Goal: Information Seeking & Learning: Learn about a topic

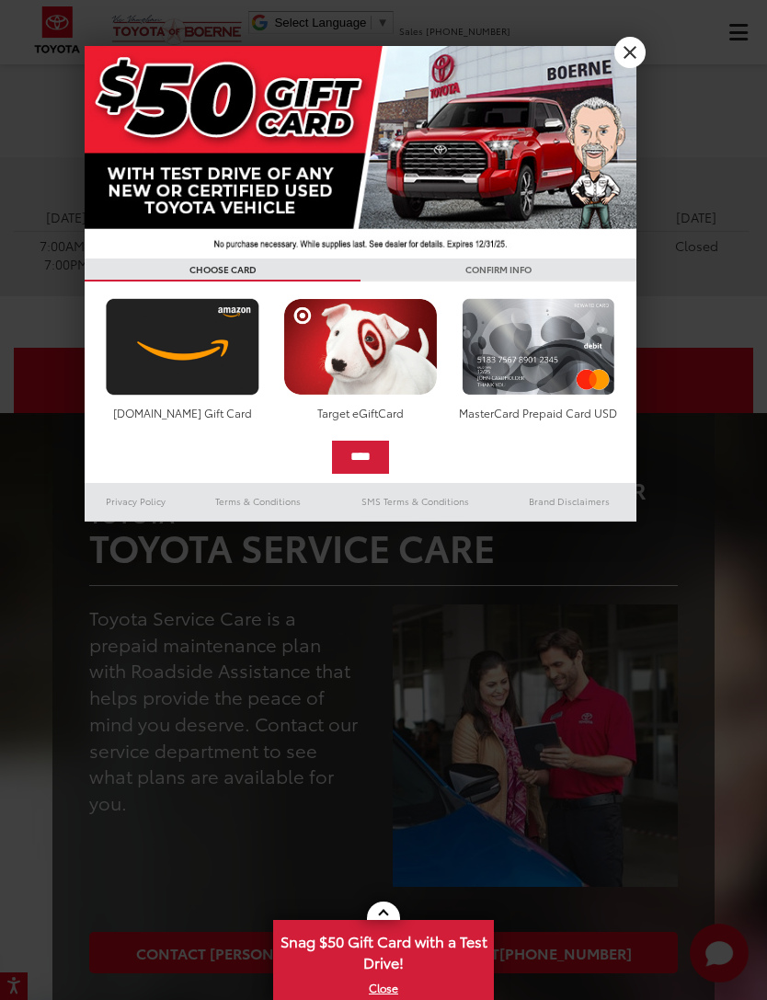
click at [624, 52] on link "X" at bounding box center [630, 52] width 31 height 31
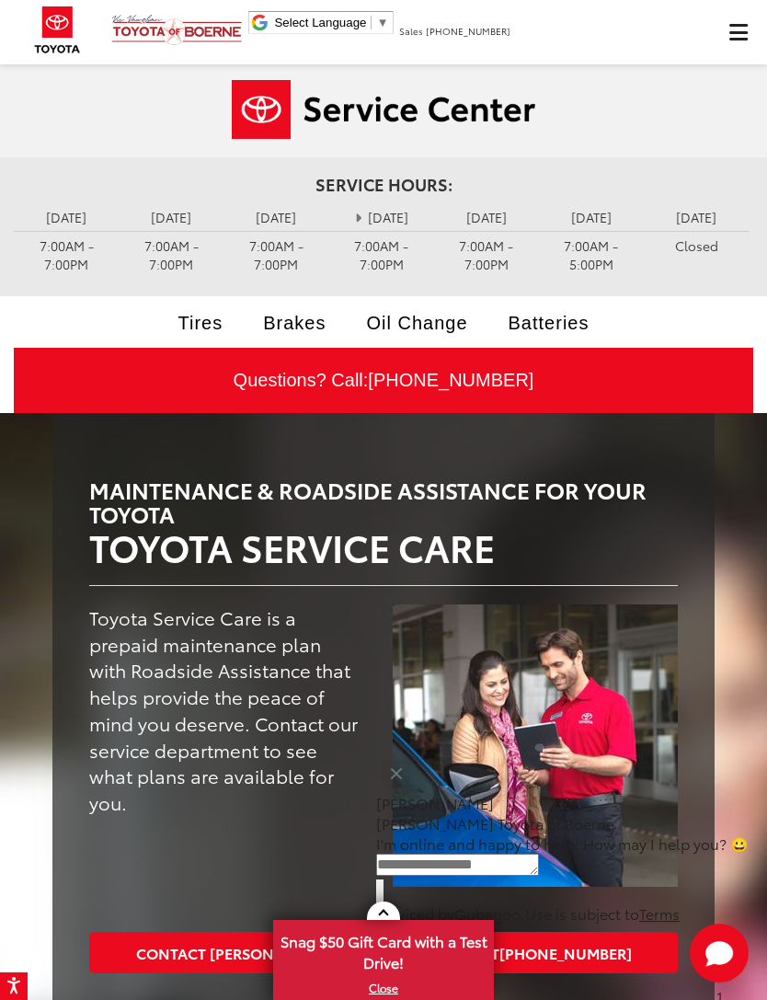
click at [744, 33] on span "Click to show site navigation" at bounding box center [739, 32] width 18 height 1
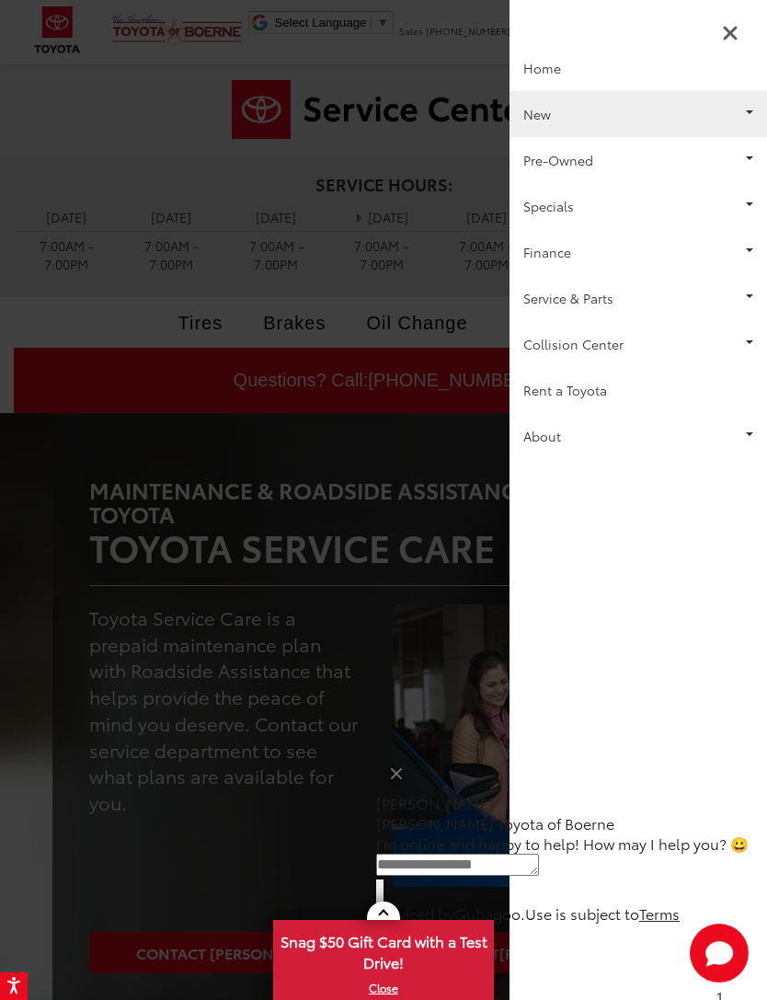
click at [733, 113] on link "New" at bounding box center [639, 114] width 258 height 46
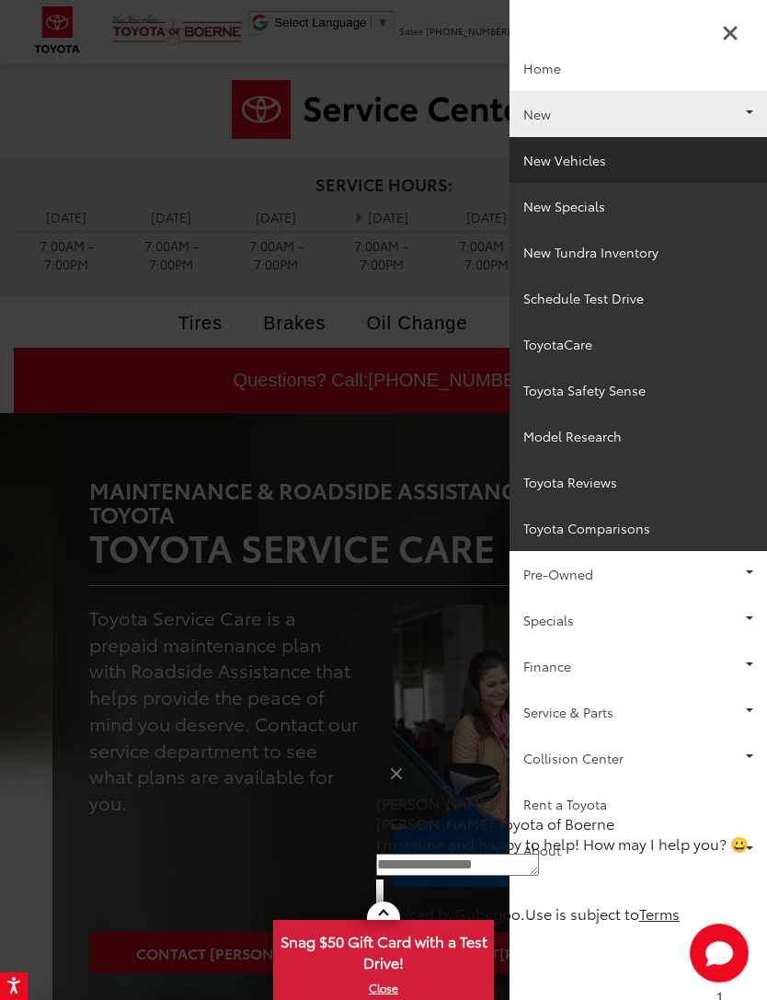
click at [588, 155] on link "New Vehicles" at bounding box center [639, 160] width 258 height 46
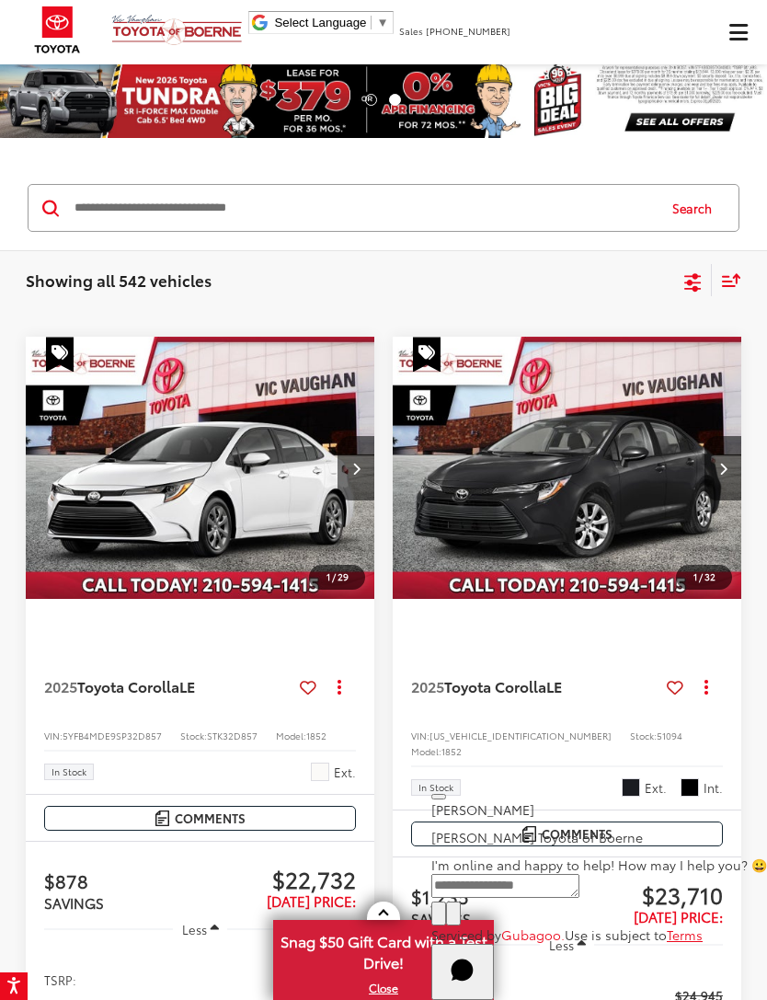
click at [682, 294] on icon "Select filters" at bounding box center [693, 282] width 23 height 23
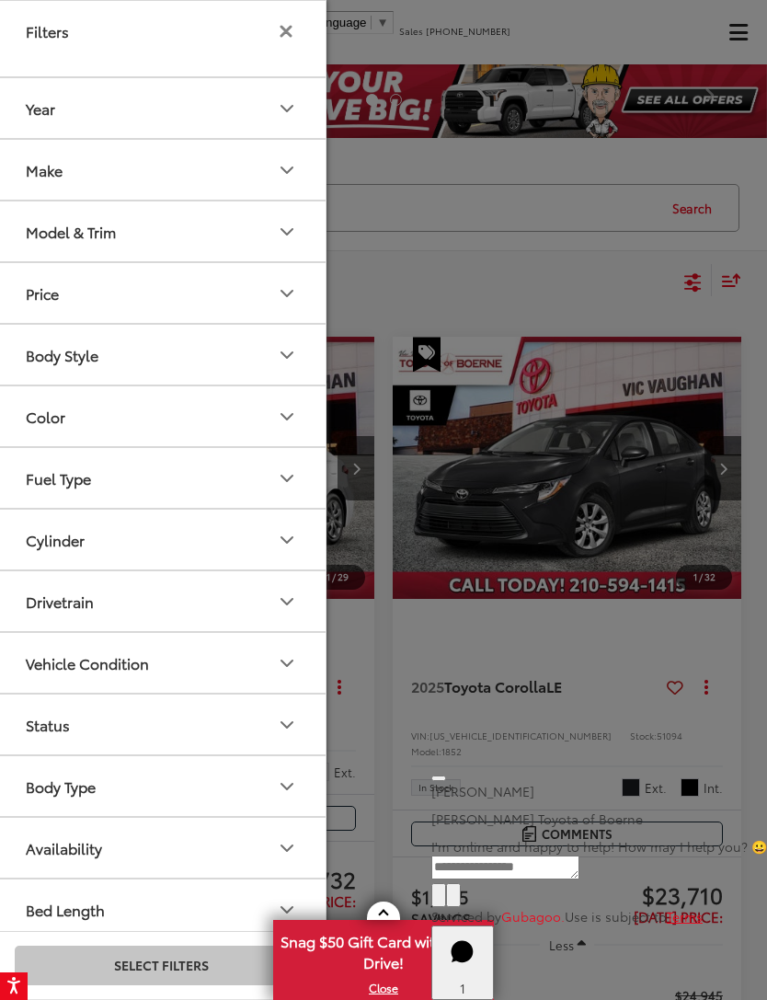
click at [283, 234] on icon "Model & Trim" at bounding box center [287, 232] width 22 height 22
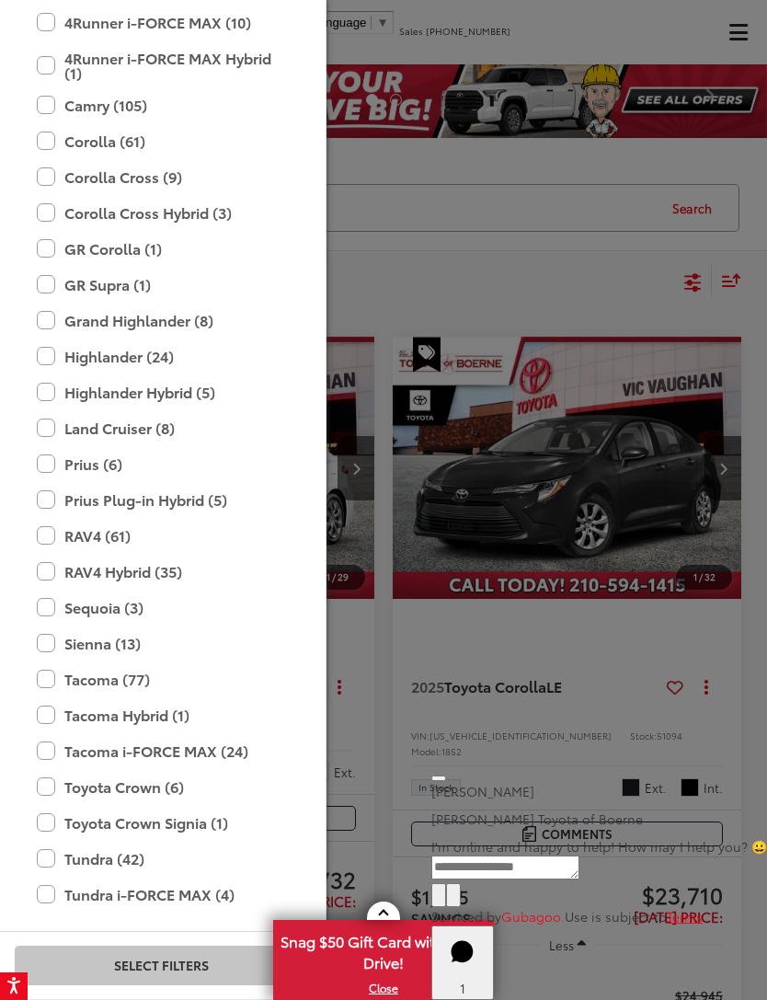
scroll to position [306, 0]
click at [165, 360] on label "Highlander (24)" at bounding box center [161, 357] width 248 height 32
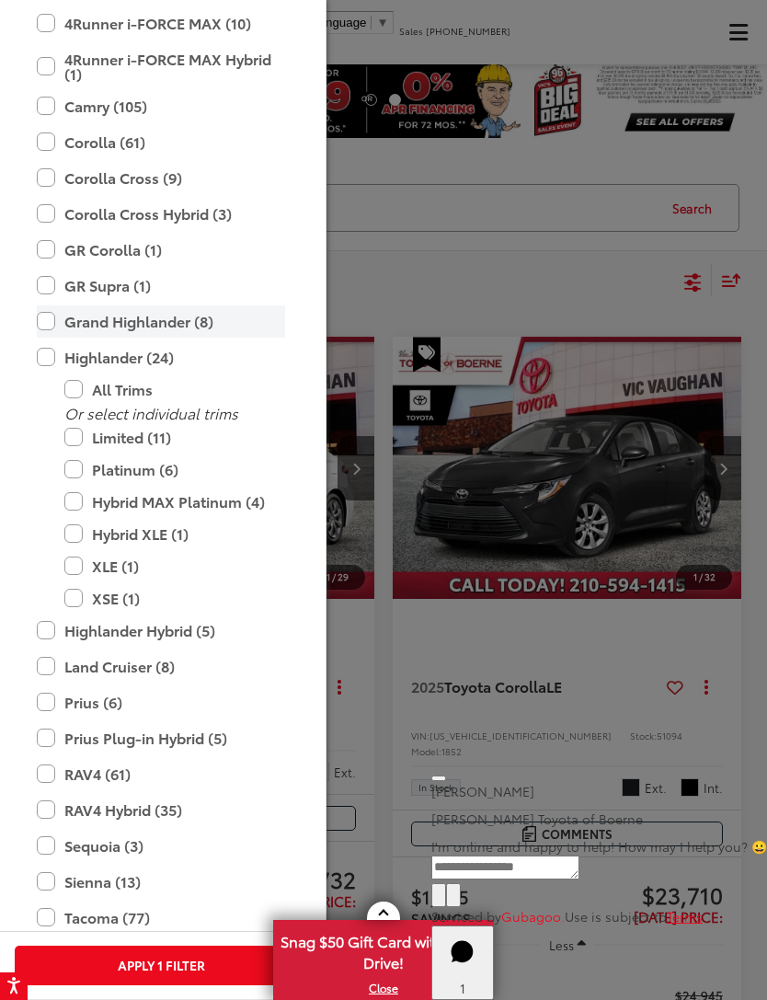
click at [201, 323] on label "Grand Highlander (8)" at bounding box center [161, 322] width 248 height 32
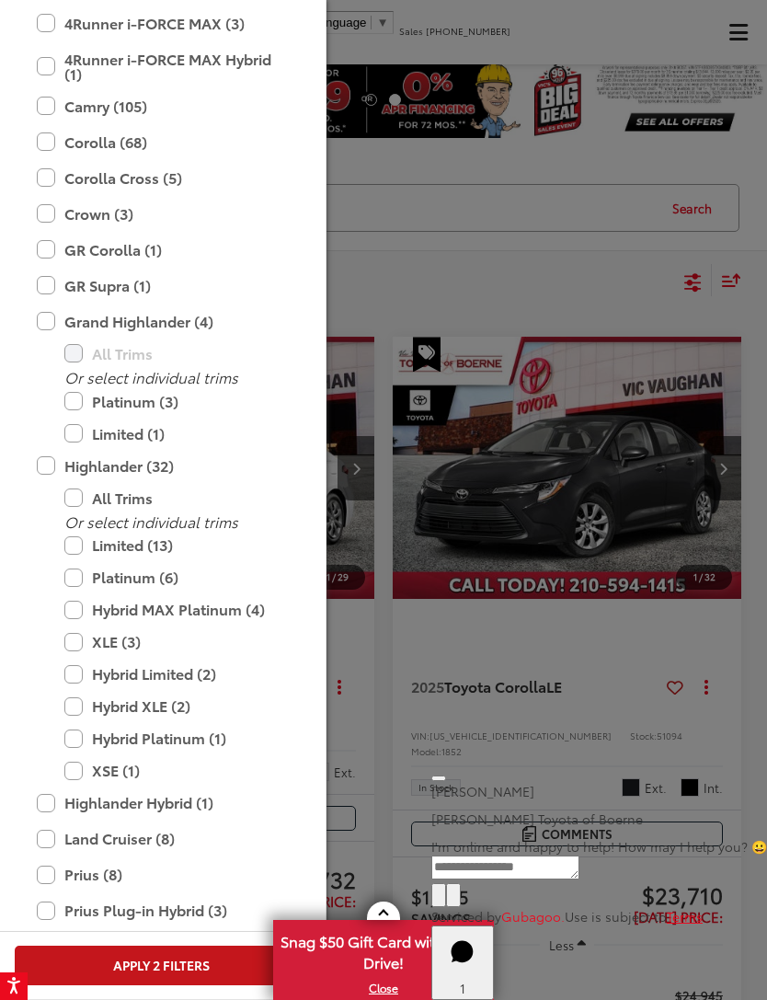
click at [170, 957] on button "Apply 2 Filters" at bounding box center [161, 966] width 293 height 40
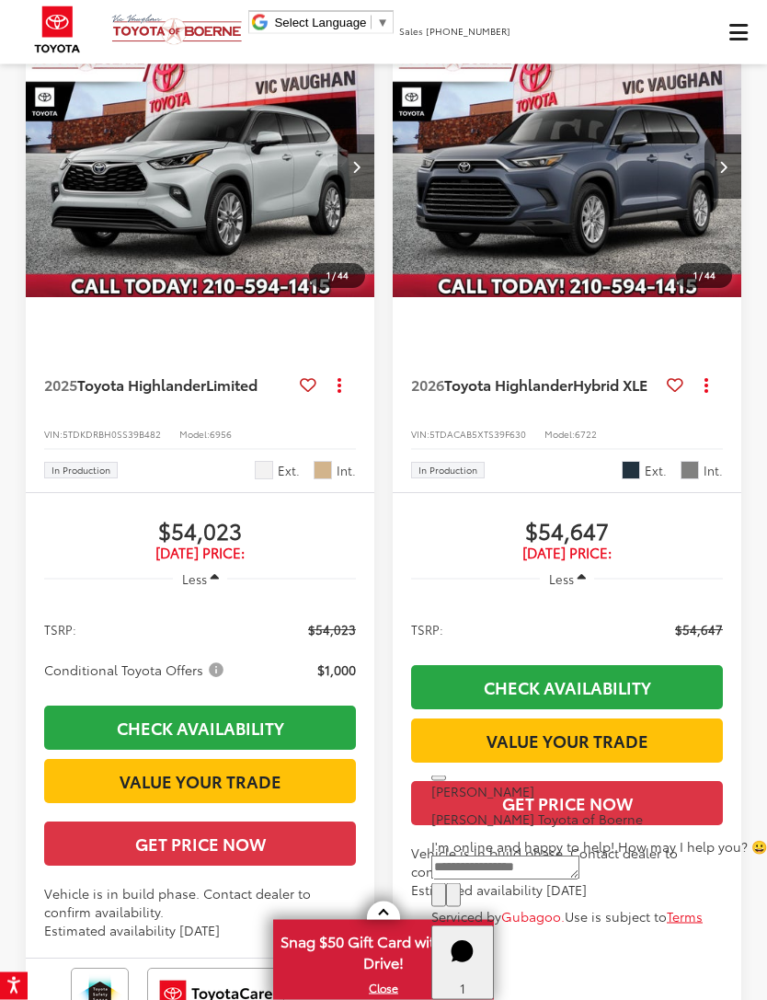
scroll to position [5679, 0]
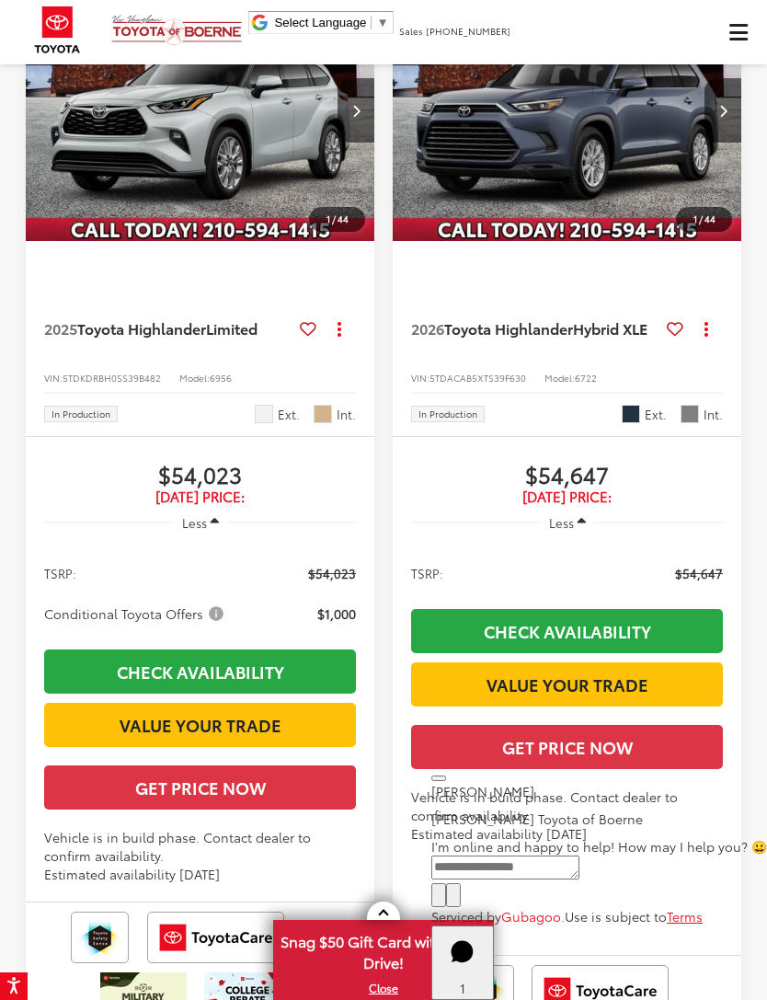
click at [286, 243] on img "2025 Toyota Highlander Limited 0" at bounding box center [201, 111] width 352 height 264
